Goal: Transaction & Acquisition: Purchase product/service

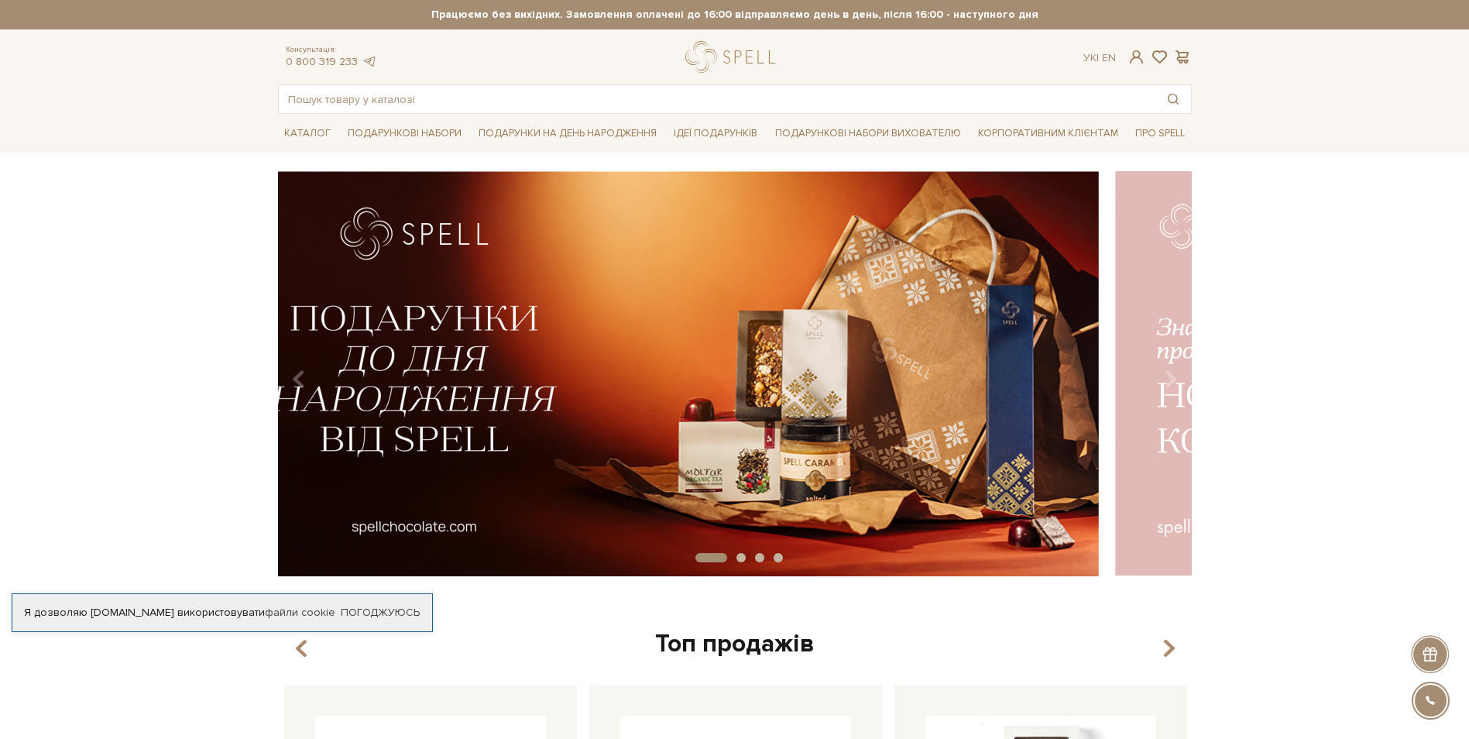
drag, startPoint x: 768, startPoint y: 422, endPoint x: 531, endPoint y: 422, distance: 237.8
click at [535, 422] on img at bounding box center [642, 373] width 914 height 405
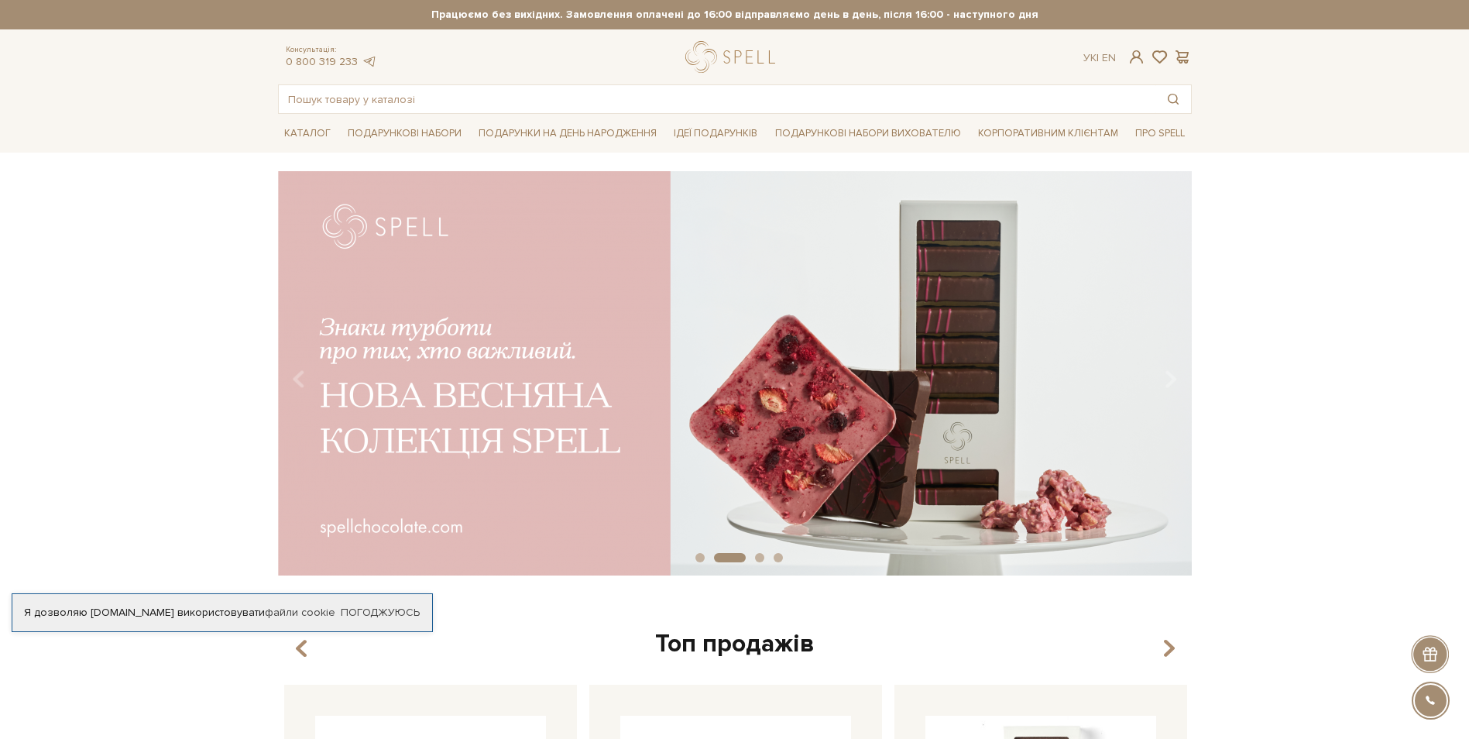
drag, startPoint x: 875, startPoint y: 418, endPoint x: 420, endPoint y: 427, distance: 455.5
click at [420, 427] on img at bounding box center [735, 373] width 914 height 405
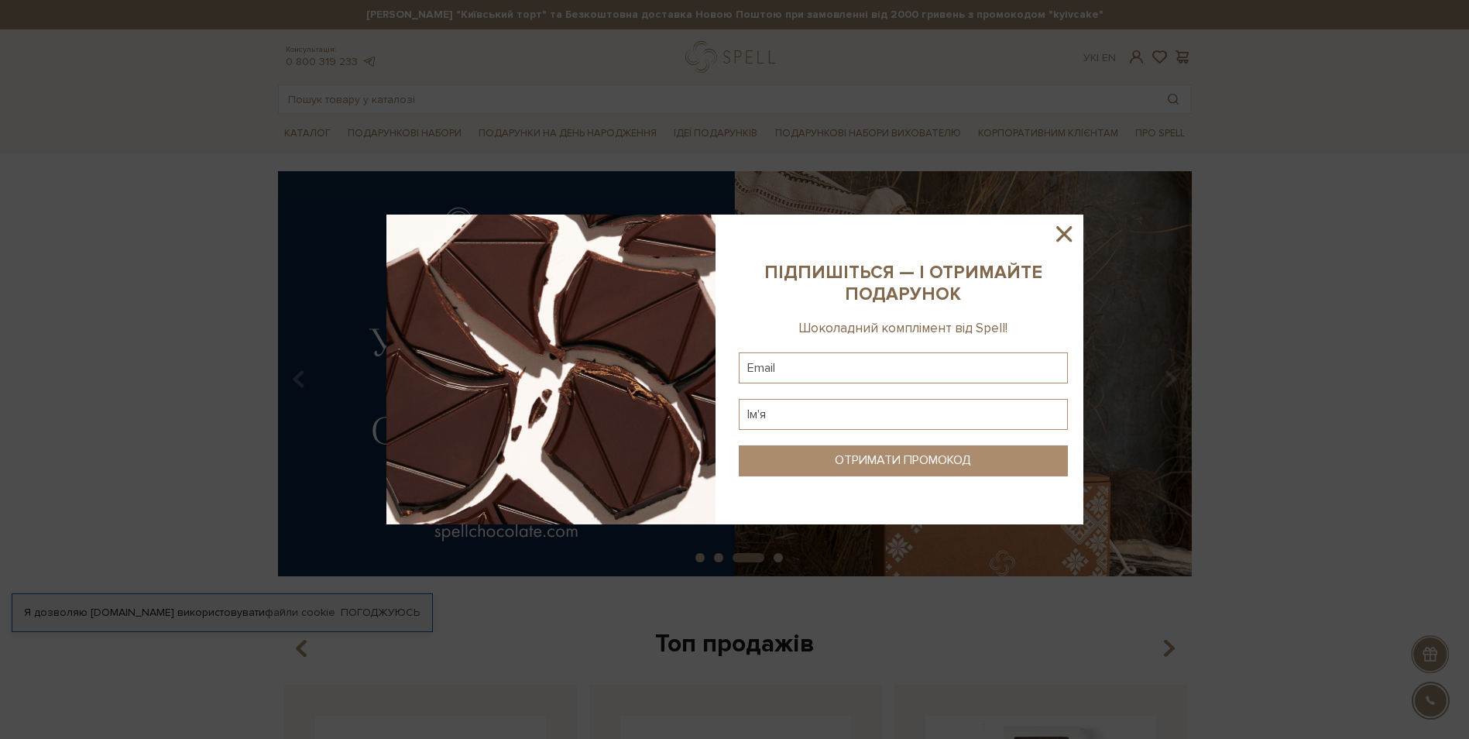
click at [1068, 239] on icon at bounding box center [1063, 233] width 15 height 15
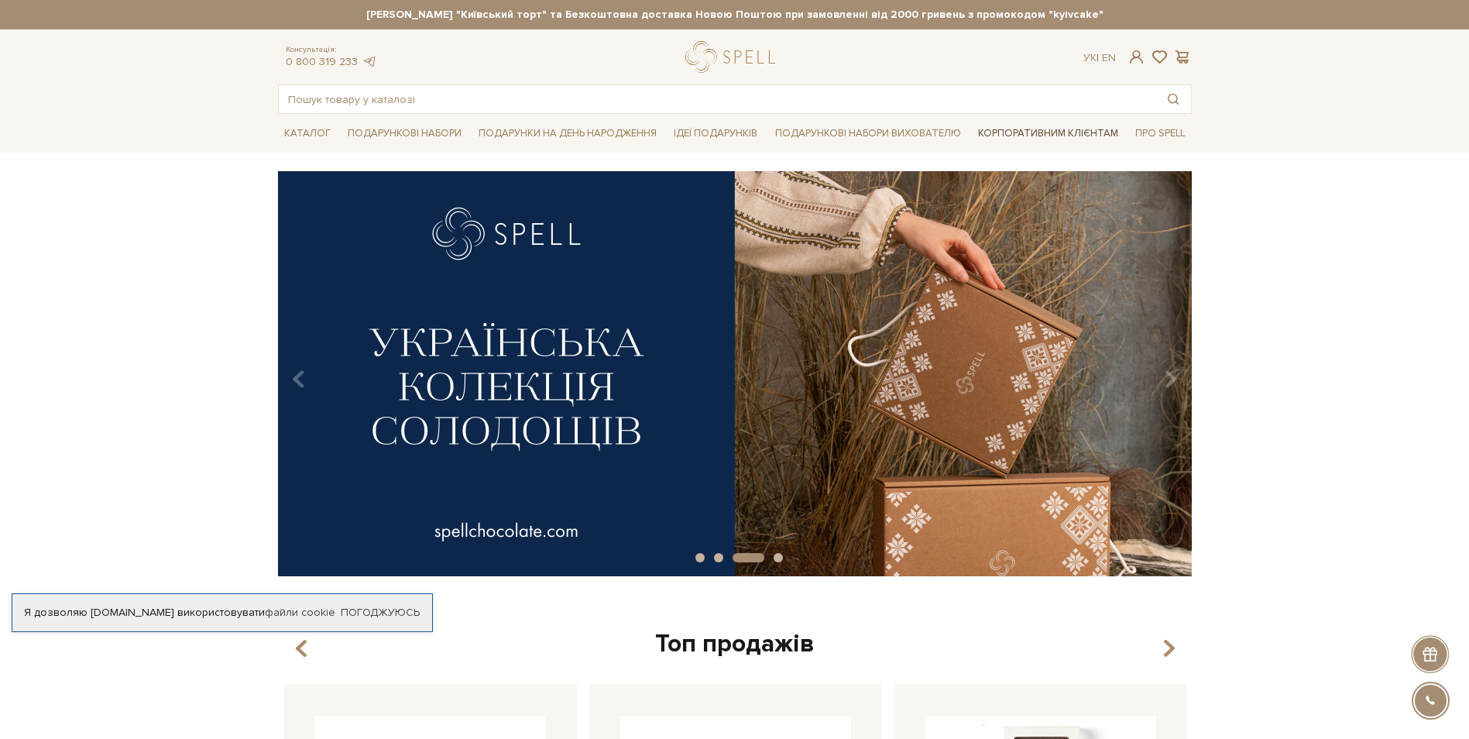
click at [1059, 139] on link "Корпоративним клієнтам" at bounding box center [1048, 133] width 153 height 26
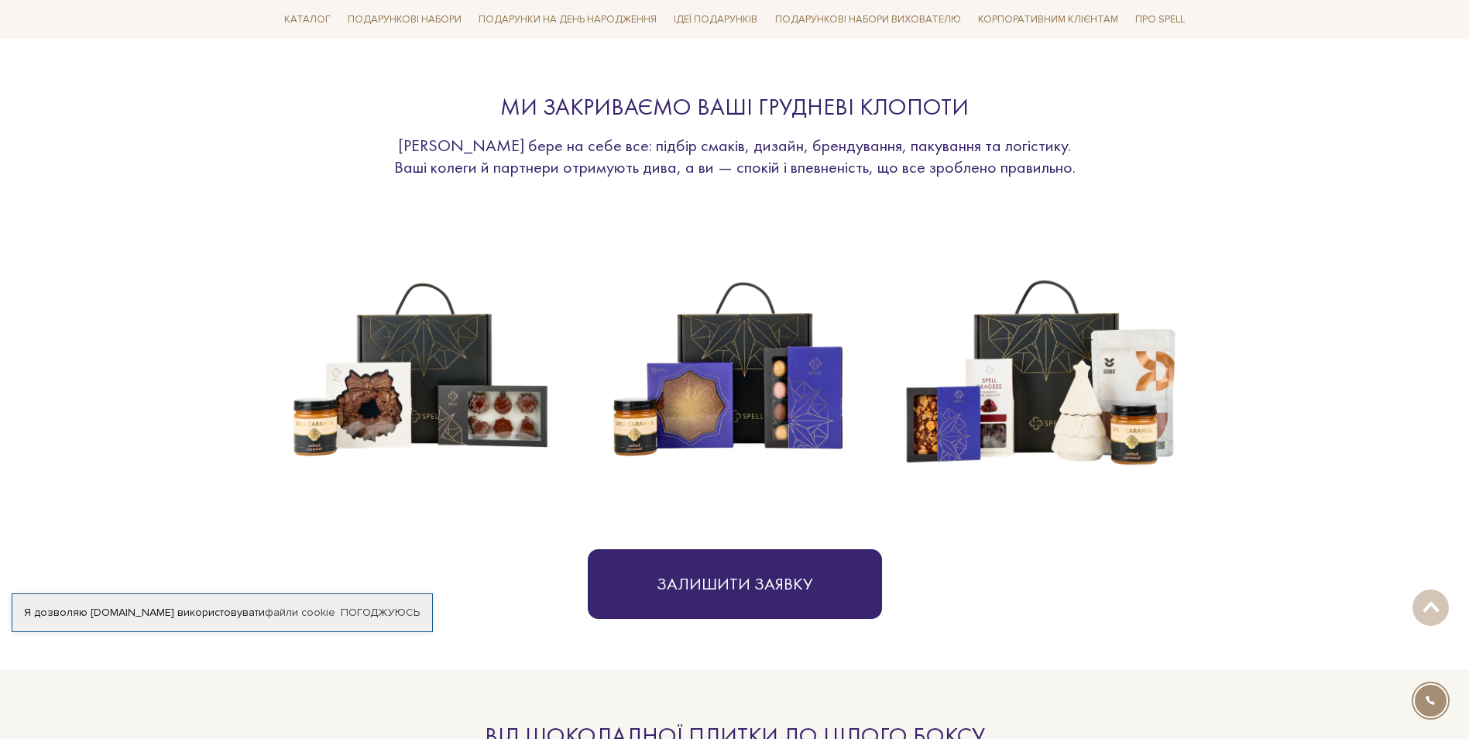
scroll to position [542, 0]
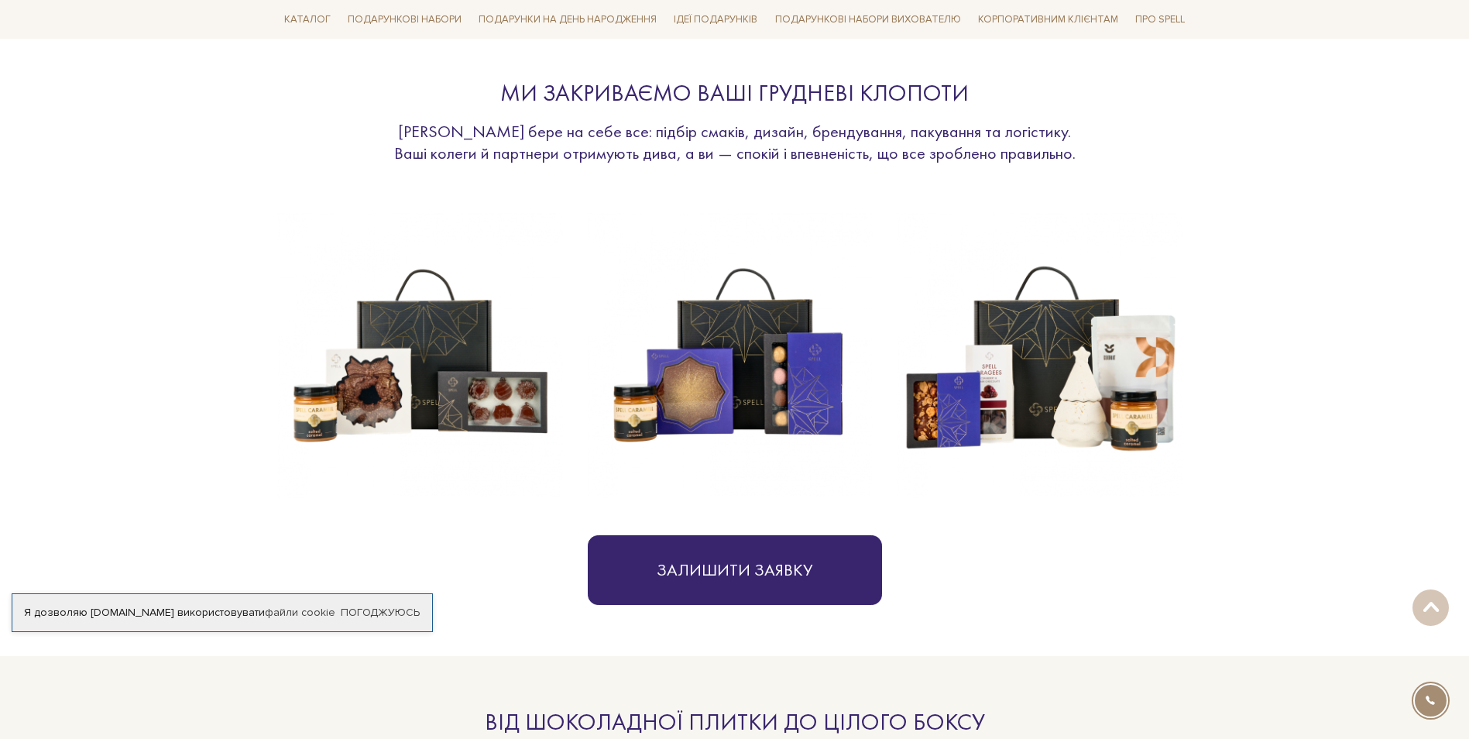
click at [428, 387] on img at bounding box center [420, 355] width 285 height 285
click at [547, 383] on img at bounding box center [420, 355] width 285 height 285
click at [706, 362] on img at bounding box center [730, 355] width 285 height 285
drag, startPoint x: 924, startPoint y: 362, endPoint x: 957, endPoint y: 368, distance: 33.9
click at [926, 362] on img at bounding box center [1040, 355] width 285 height 285
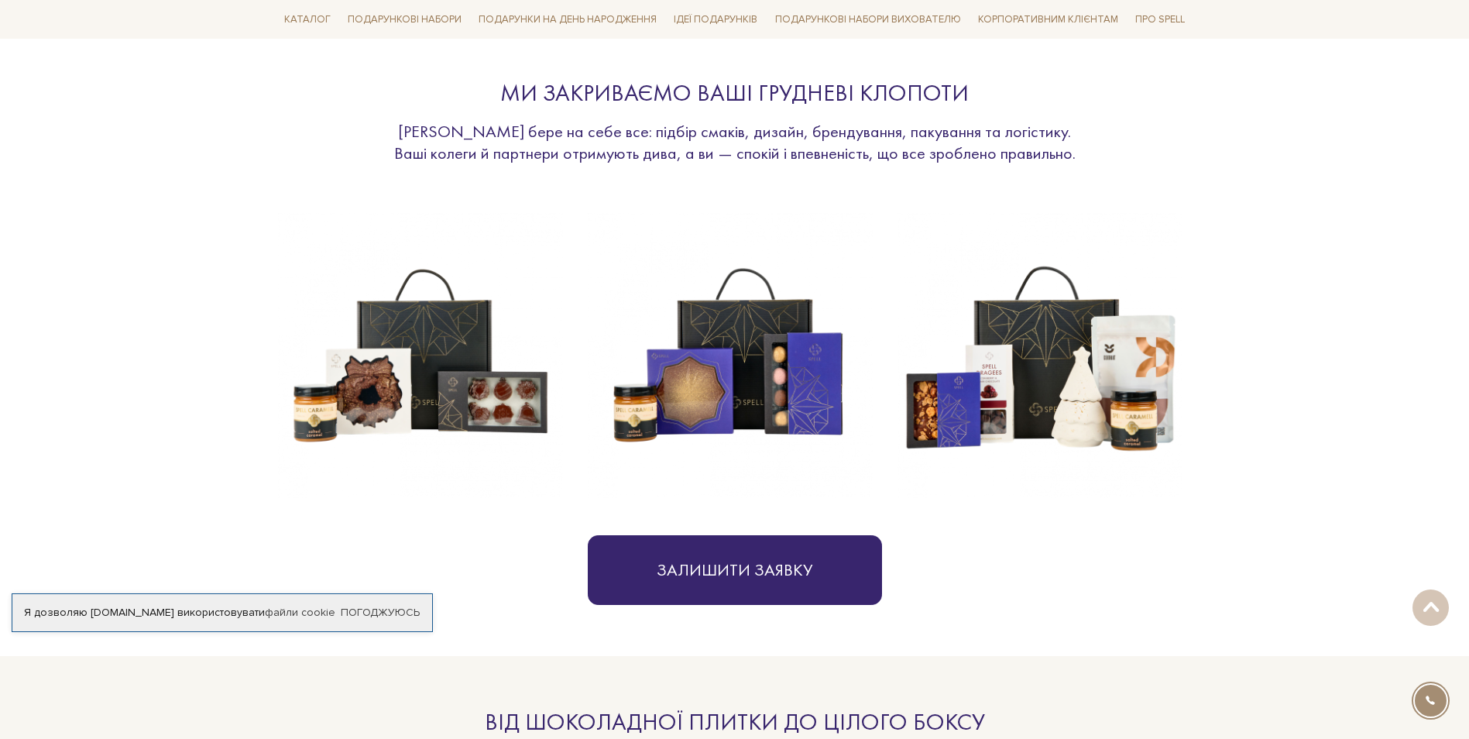
click at [1043, 369] on img at bounding box center [1040, 355] width 285 height 285
click at [505, 424] on img at bounding box center [420, 355] width 285 height 285
drag, startPoint x: 727, startPoint y: 359, endPoint x: 757, endPoint y: 328, distance: 42.2
click at [757, 328] on img at bounding box center [730, 355] width 285 height 285
click at [758, 322] on img at bounding box center [730, 355] width 285 height 285
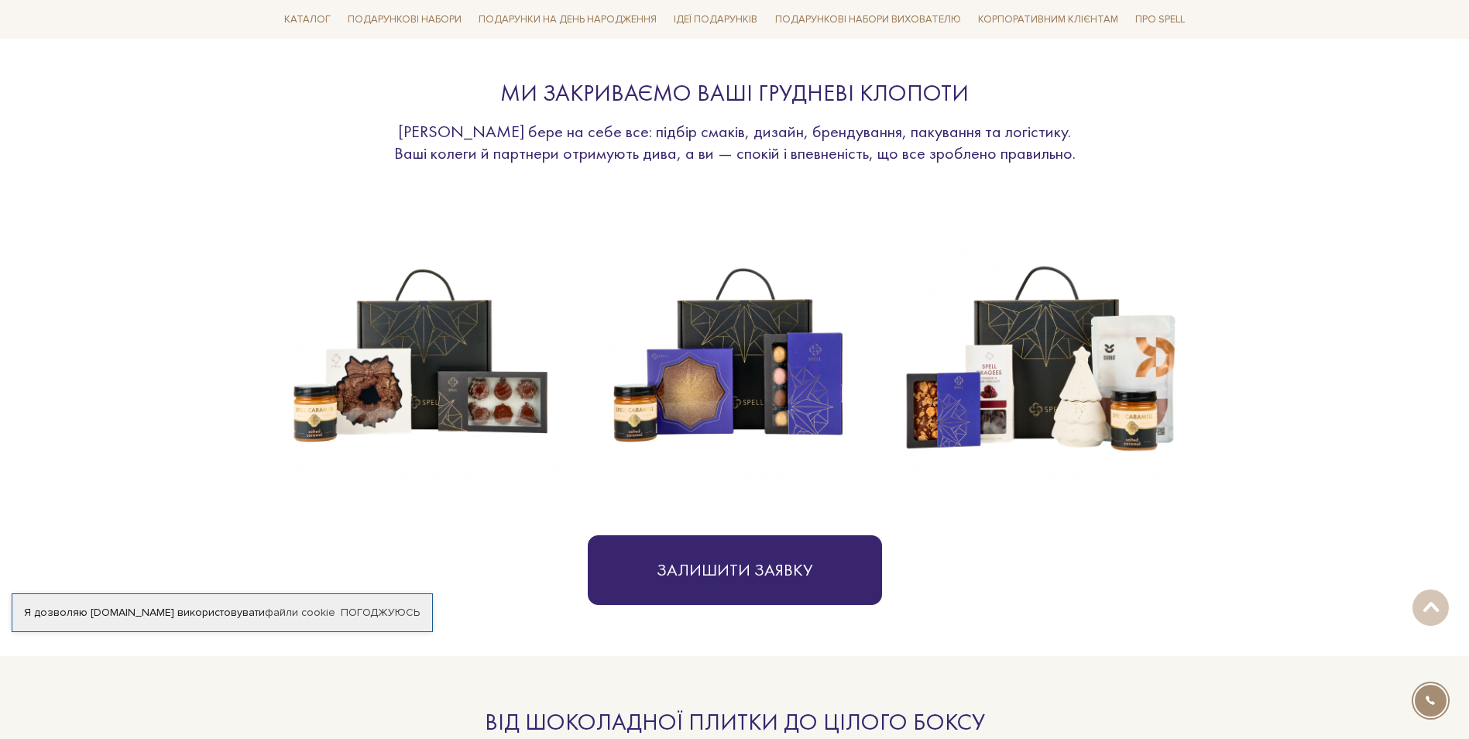
click at [758, 322] on img at bounding box center [730, 355] width 285 height 285
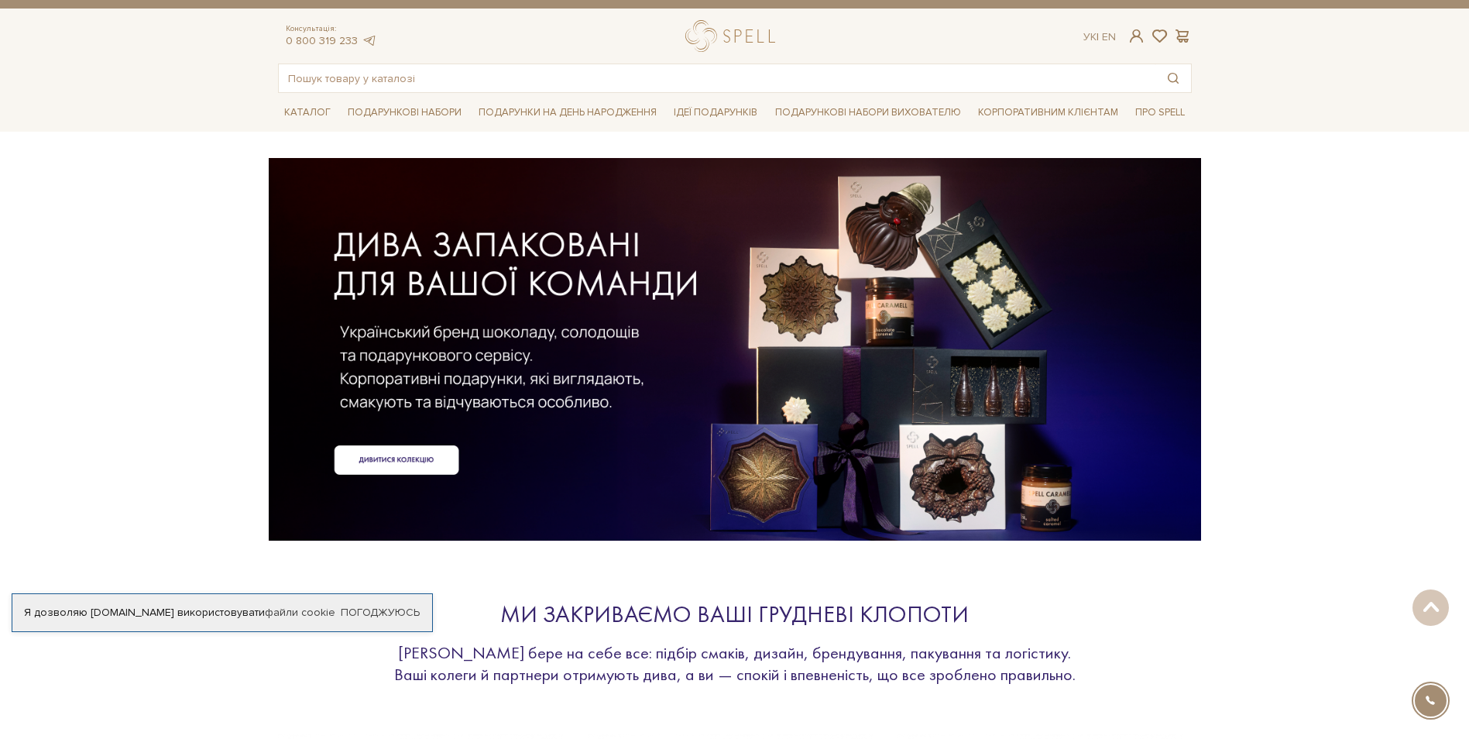
scroll to position [0, 0]
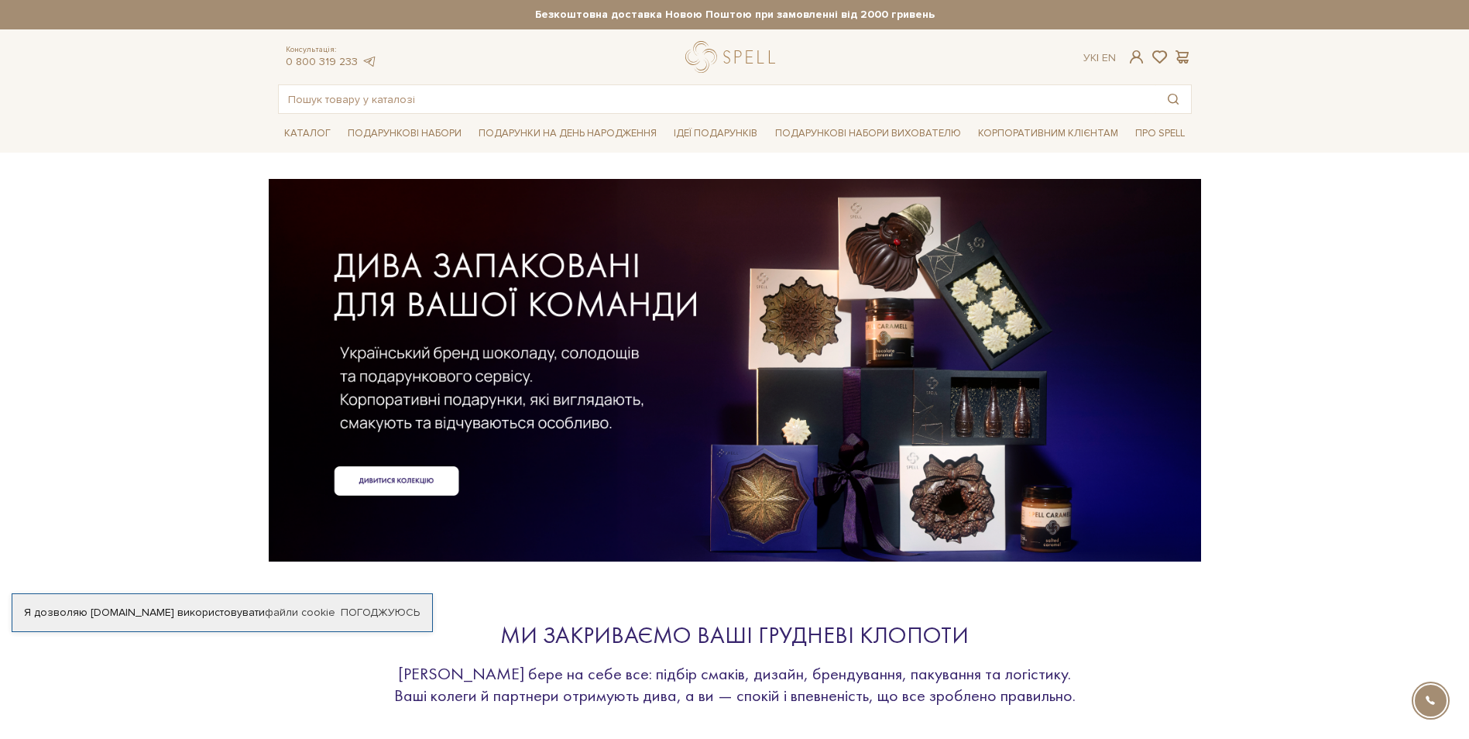
click at [387, 483] on div at bounding box center [735, 344] width 914 height 347
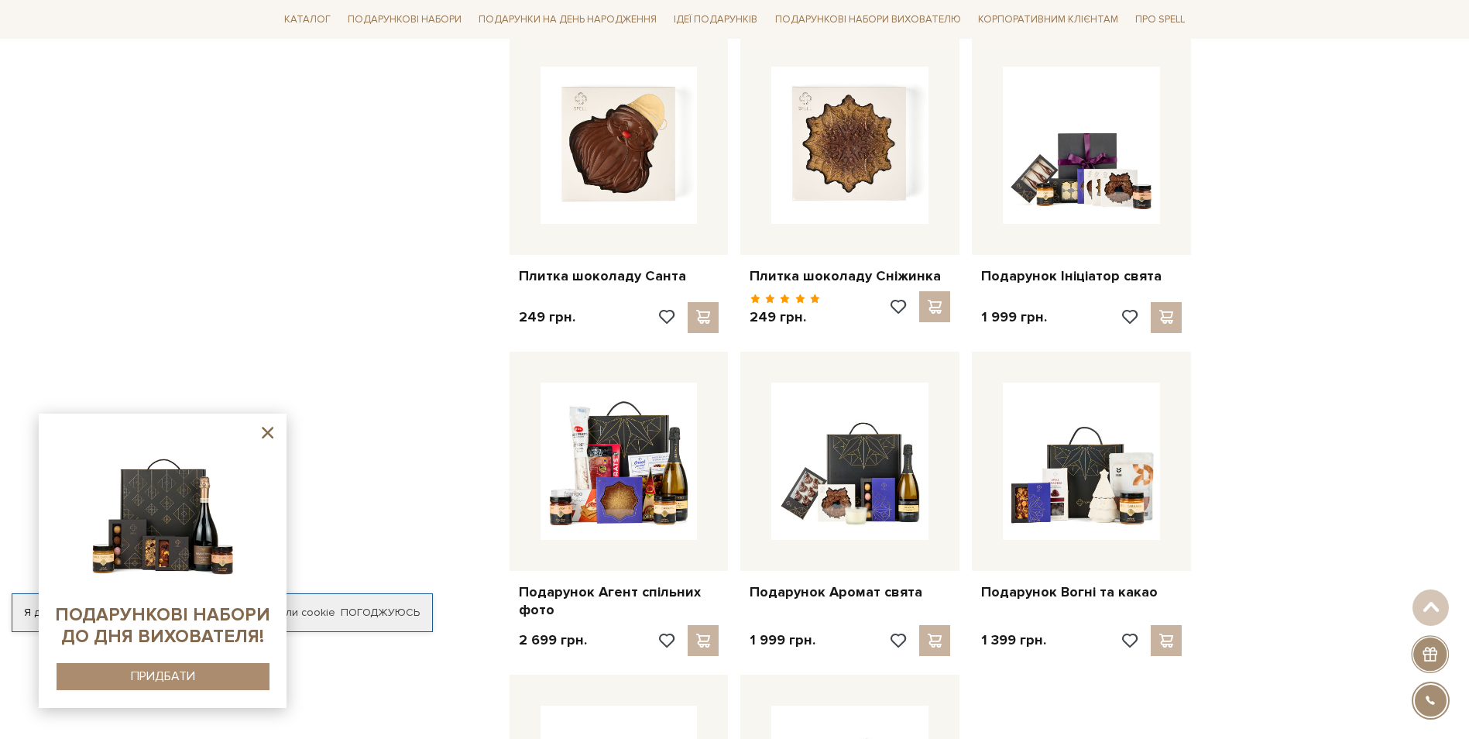
scroll to position [1239, 0]
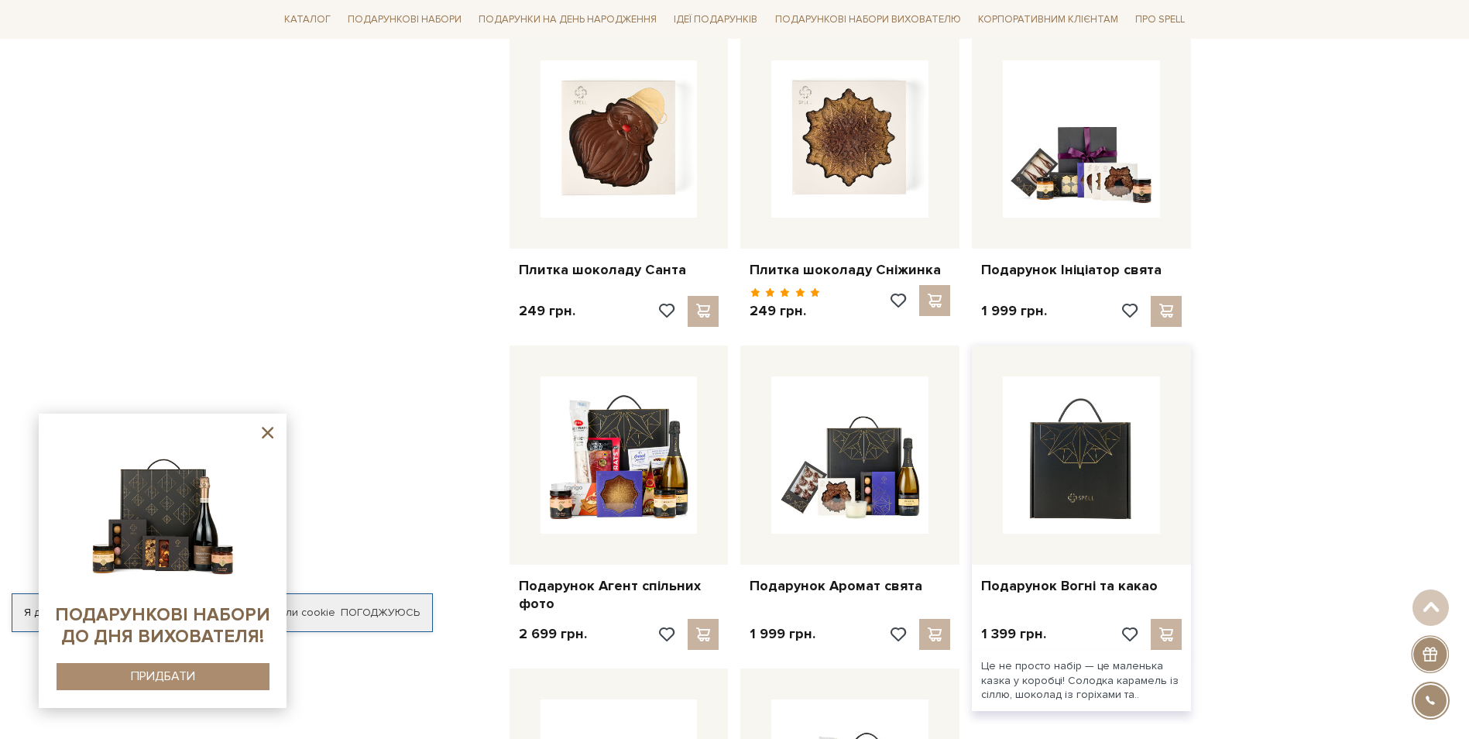
click at [1067, 485] on img at bounding box center [1081, 454] width 157 height 157
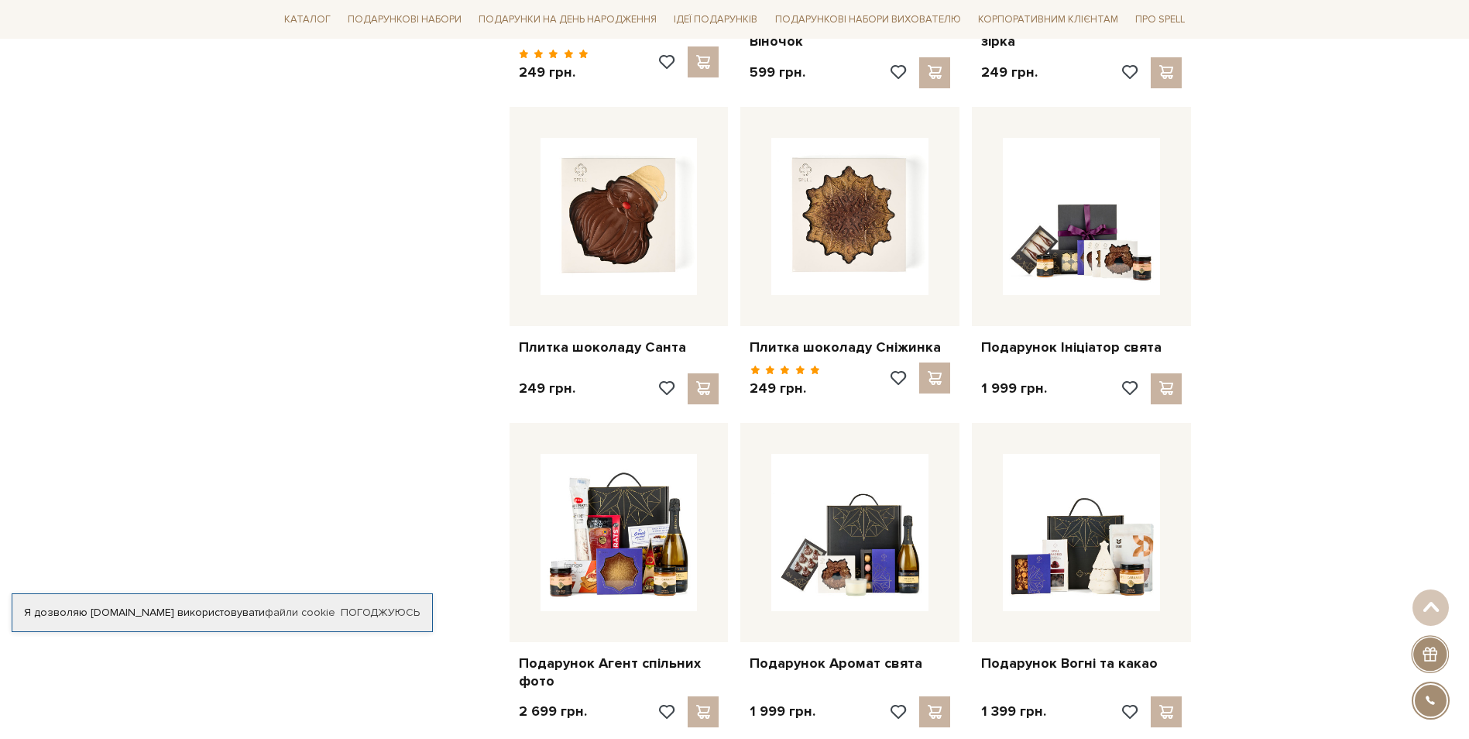
scroll to position [1239, 0]
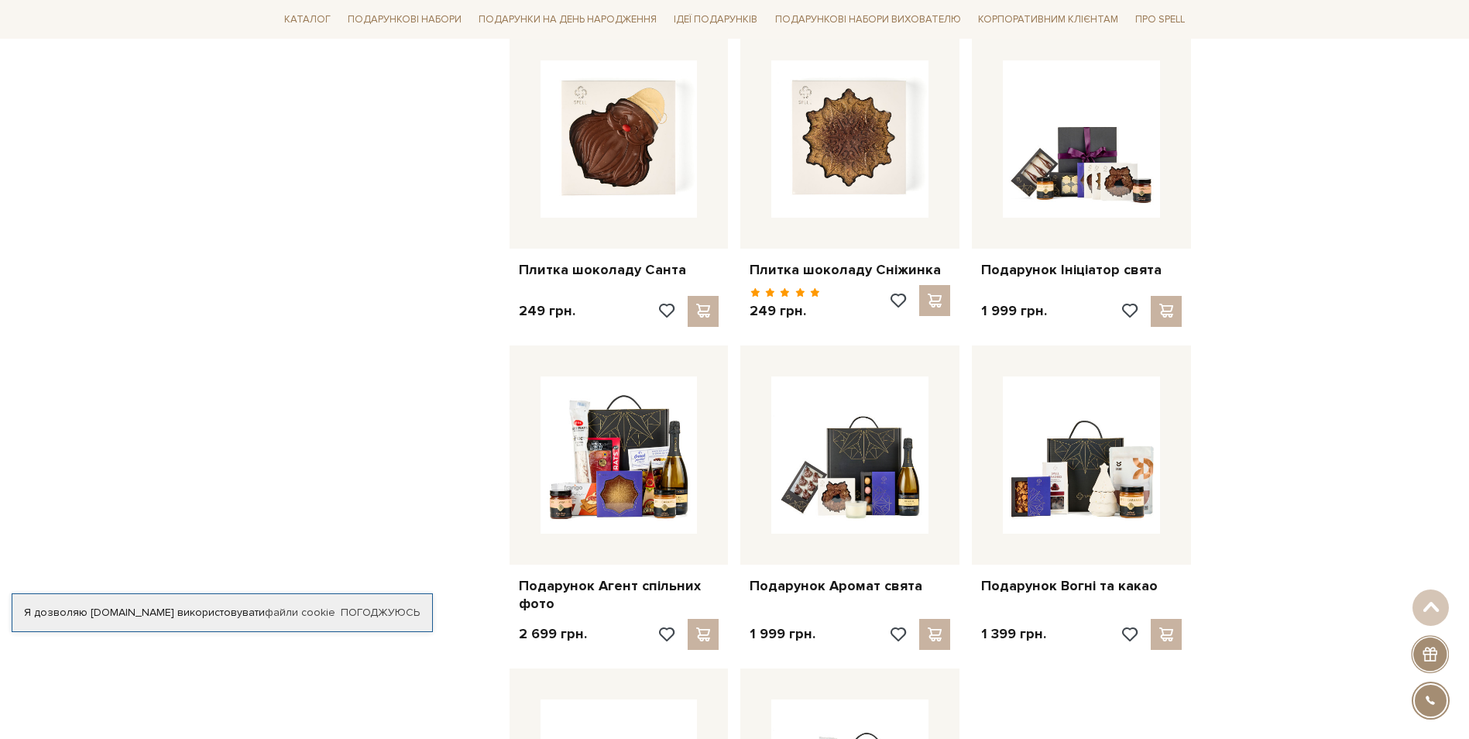
drag, startPoint x: 604, startPoint y: 479, endPoint x: 393, endPoint y: 447, distance: 213.2
click at [393, 447] on div "Фільтр Ви вибрали: Новорічна Скасувати 149 - 4,4 тис. грн. Ціна від 149 до 4399…" at bounding box center [388, 19] width 232 height 1922
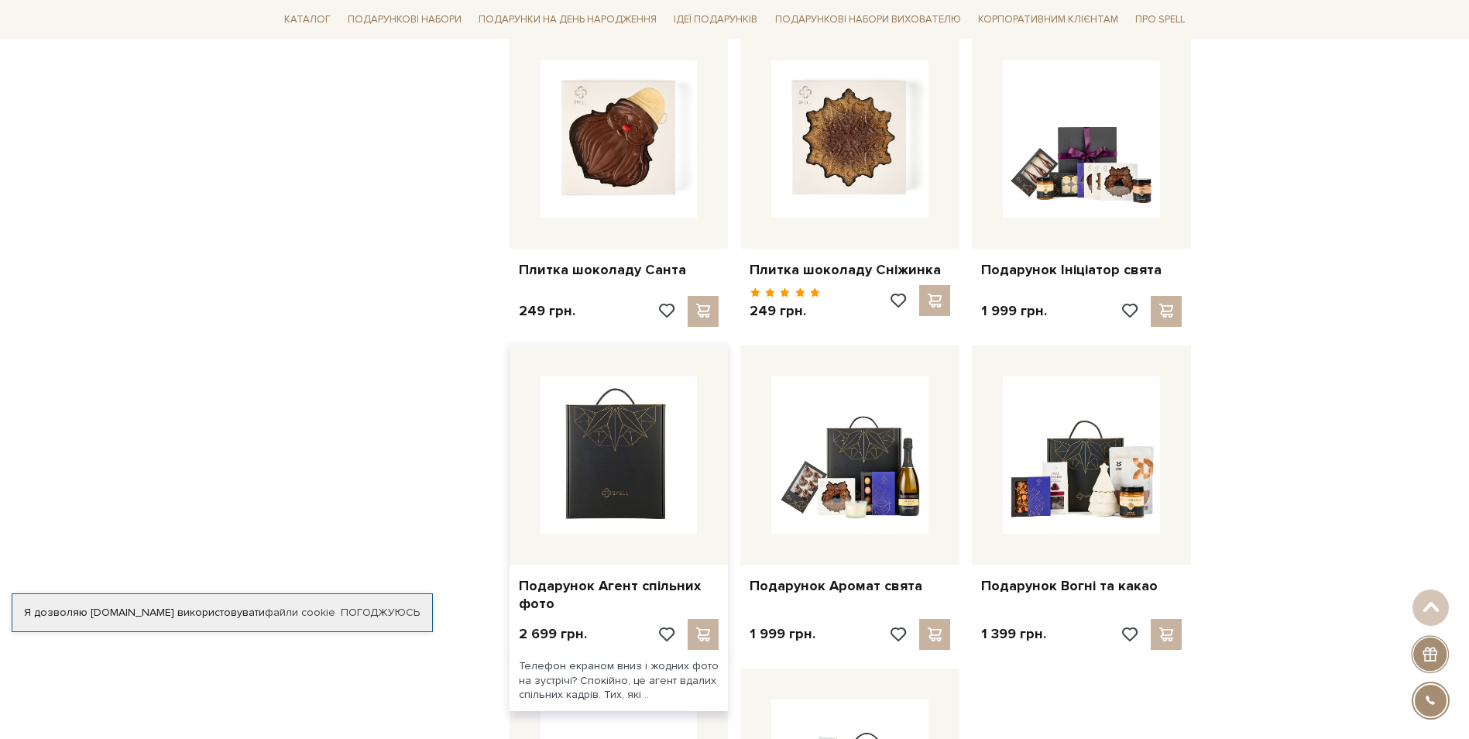
click at [628, 470] on img at bounding box center [619, 454] width 157 height 157
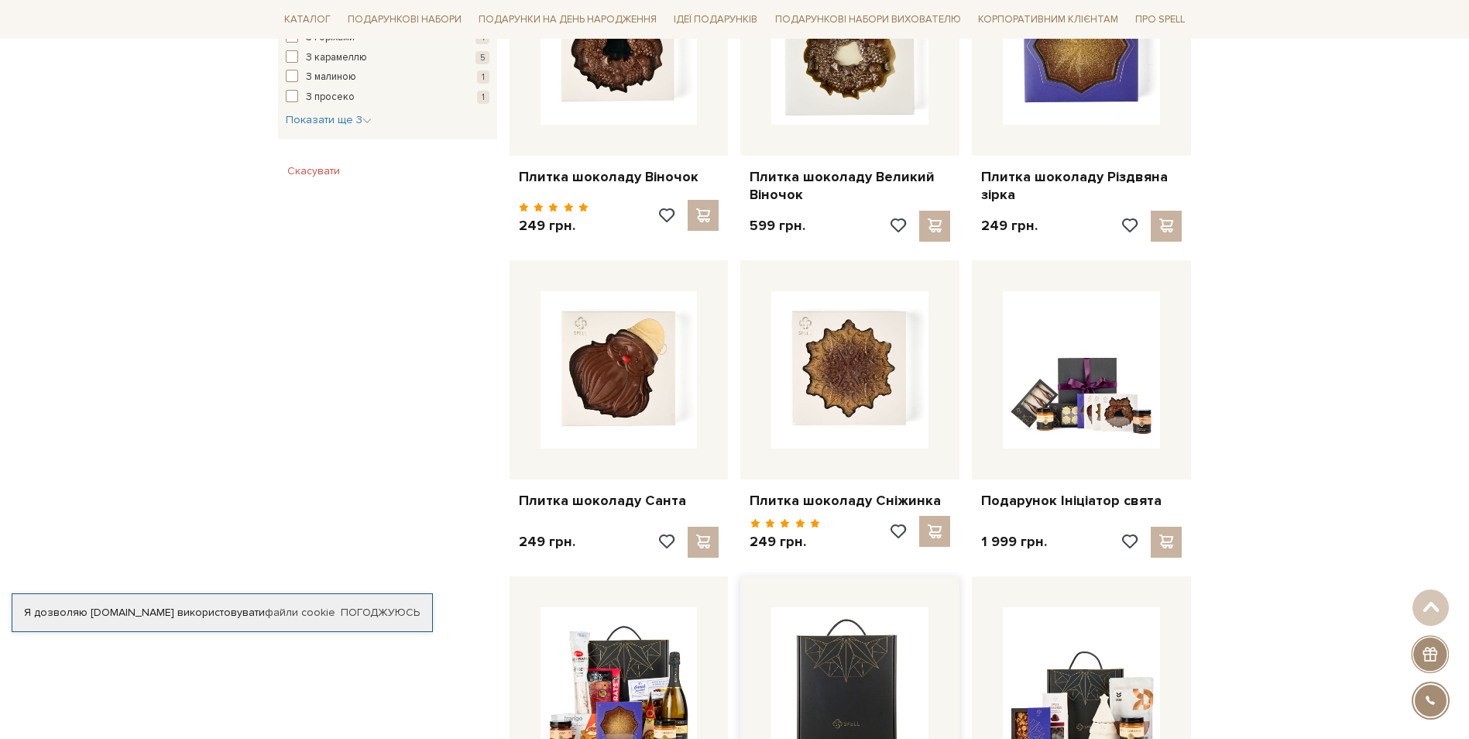
scroll to position [1239, 0]
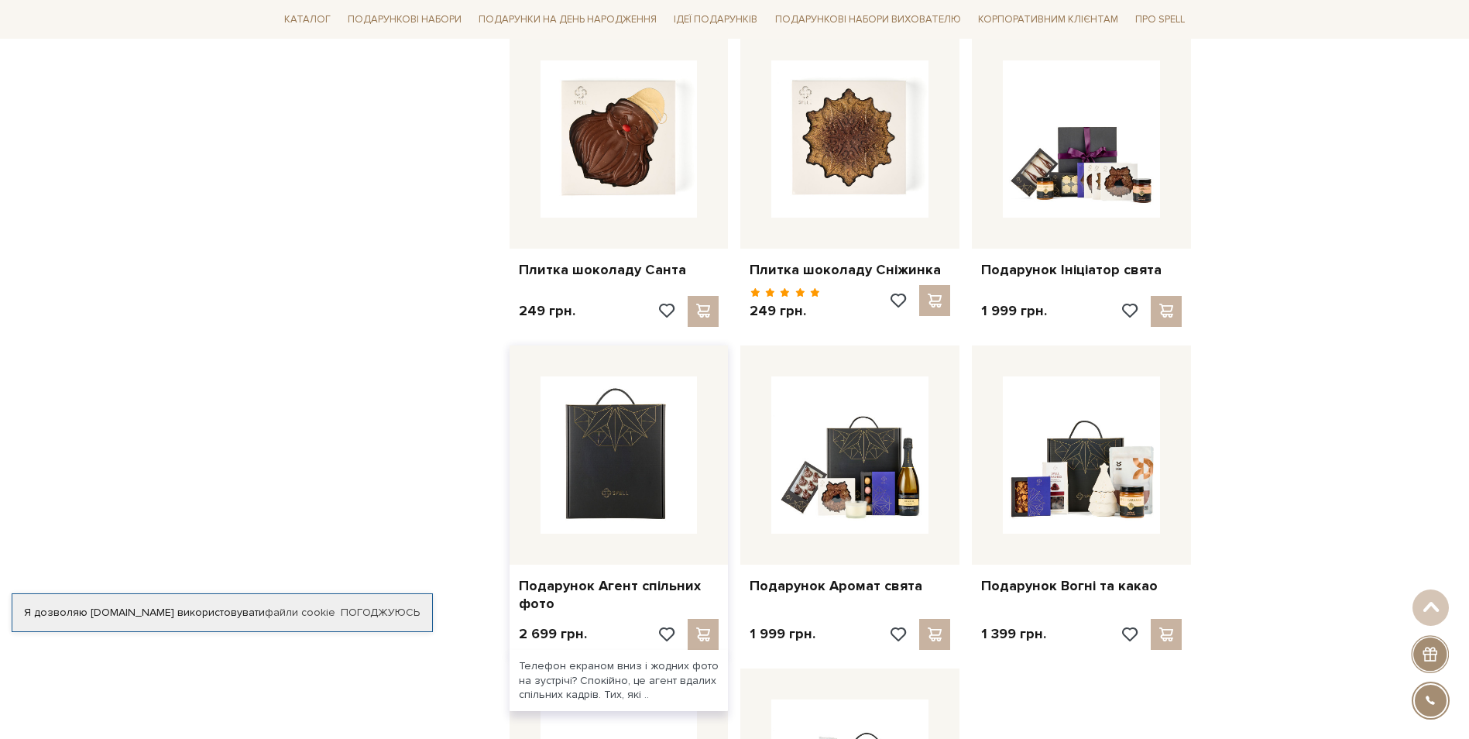
click at [617, 435] on img at bounding box center [619, 454] width 157 height 157
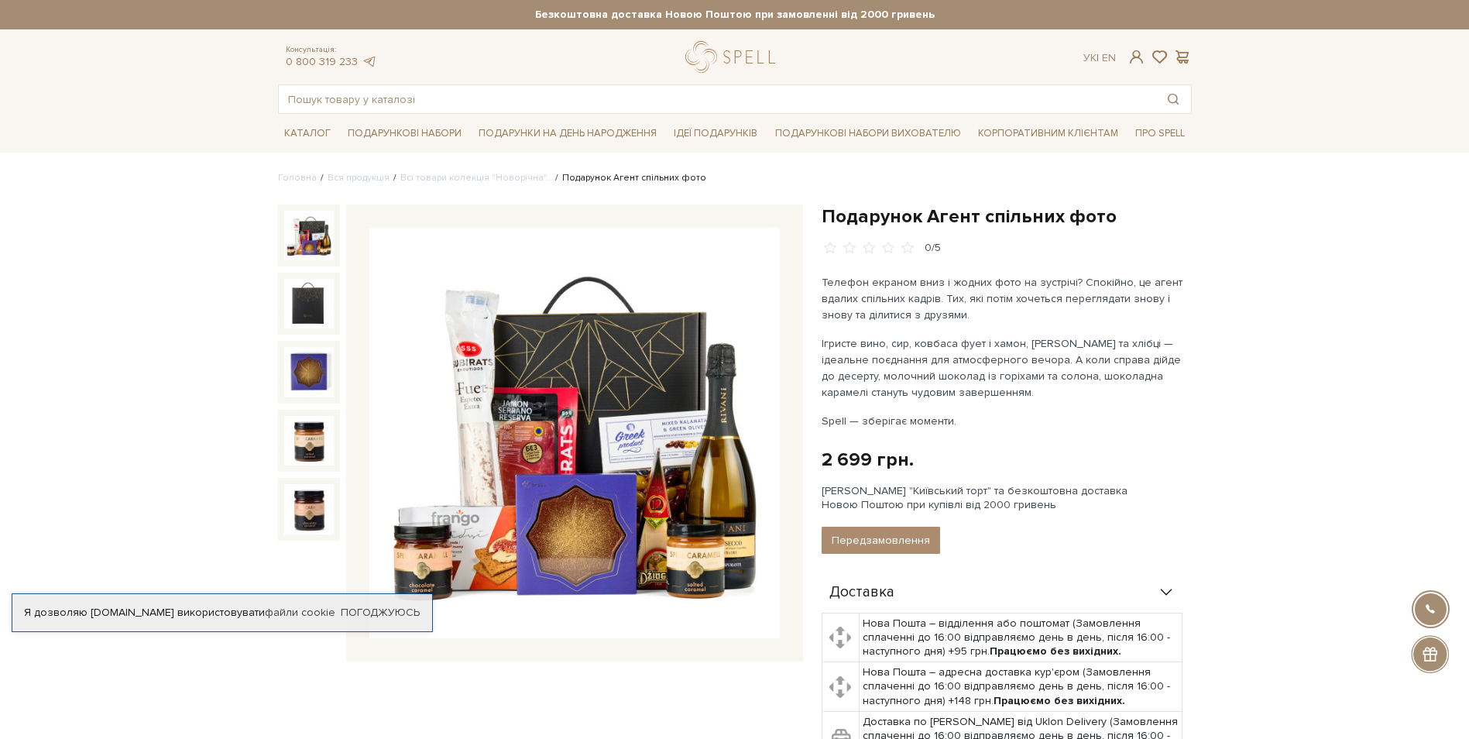
drag, startPoint x: 683, startPoint y: 411, endPoint x: 132, endPoint y: 323, distance: 558.4
